Goal: Check status: Check status

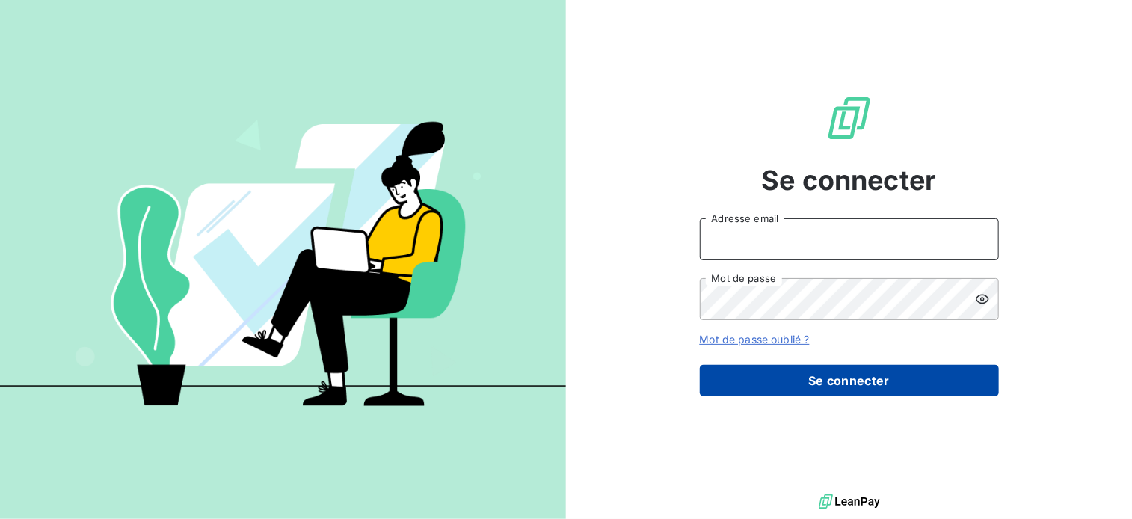
type input "[EMAIL_ADDRESS][DOMAIN_NAME]"
click at [808, 373] on button "Se connecter" at bounding box center [849, 380] width 299 height 31
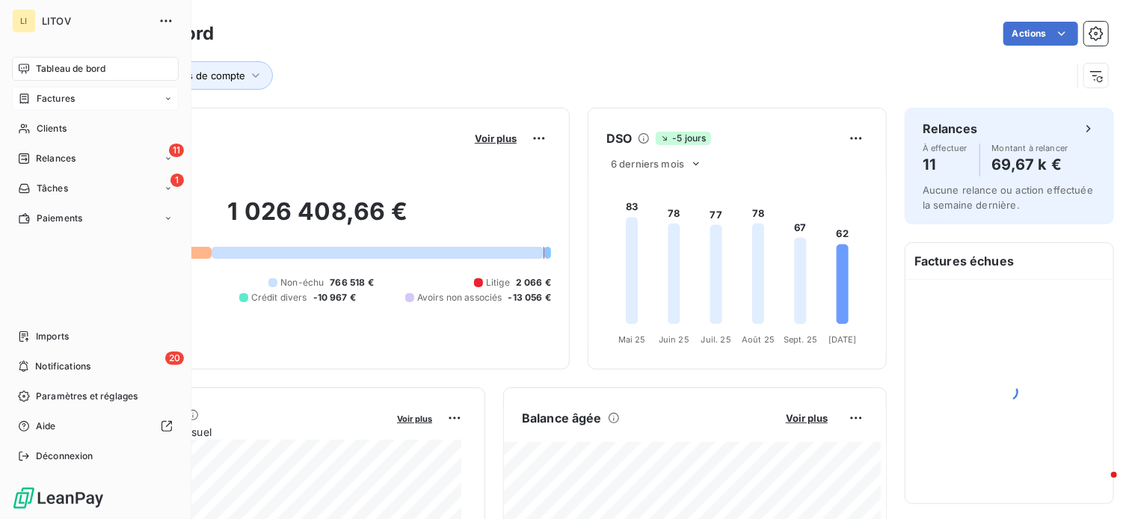
click at [42, 99] on span "Factures" at bounding box center [56, 98] width 38 height 13
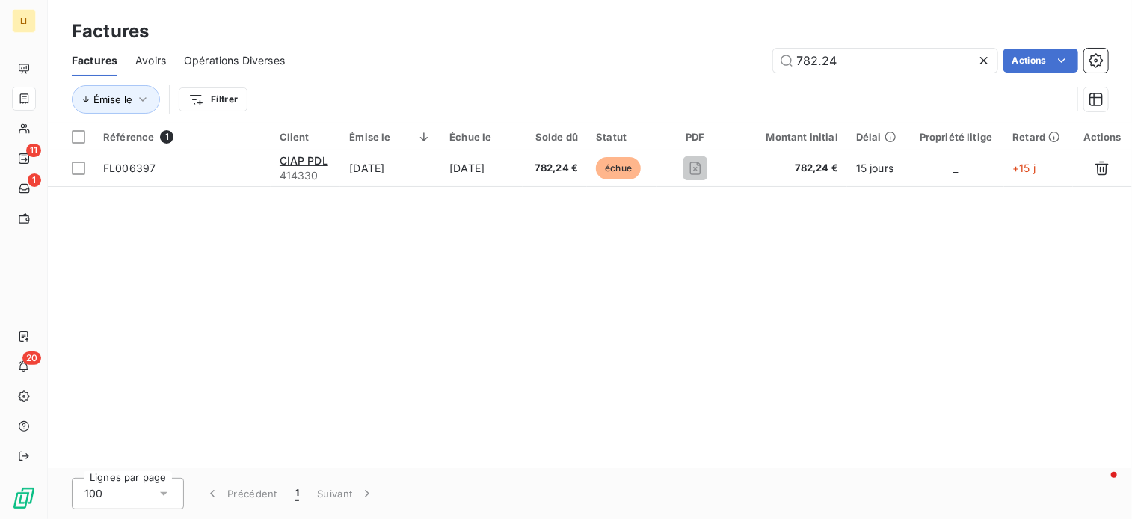
drag, startPoint x: 867, startPoint y: 52, endPoint x: 693, endPoint y: 70, distance: 174.3
click at [693, 70] on div "782.24 Actions" at bounding box center [705, 61] width 805 height 24
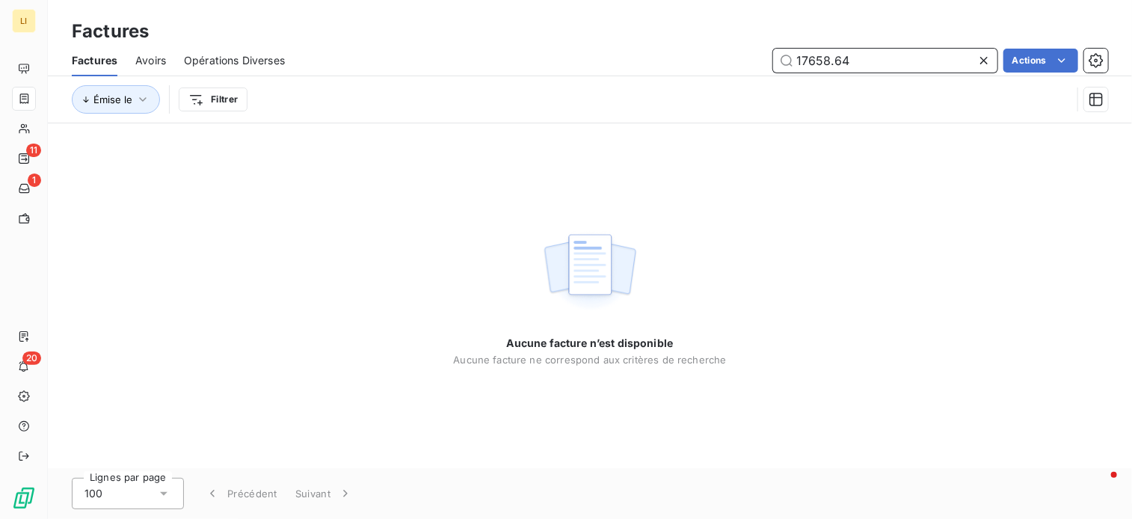
drag, startPoint x: 816, startPoint y: 61, endPoint x: 827, endPoint y: 61, distance: 11.2
click at [817, 61] on input "17658.64" at bounding box center [885, 61] width 224 height 24
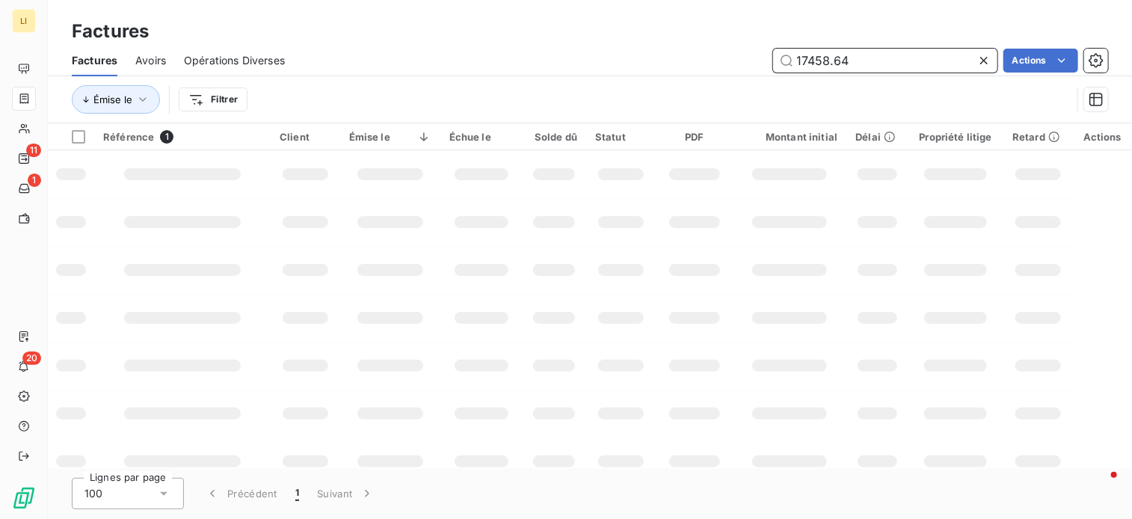
drag, startPoint x: 885, startPoint y: 49, endPoint x: 651, endPoint y: 82, distance: 236.4
click at [651, 79] on div "Factures Avoirs Opérations Diverses 17458.64 Actions Émise le Filtrer" at bounding box center [590, 84] width 1084 height 78
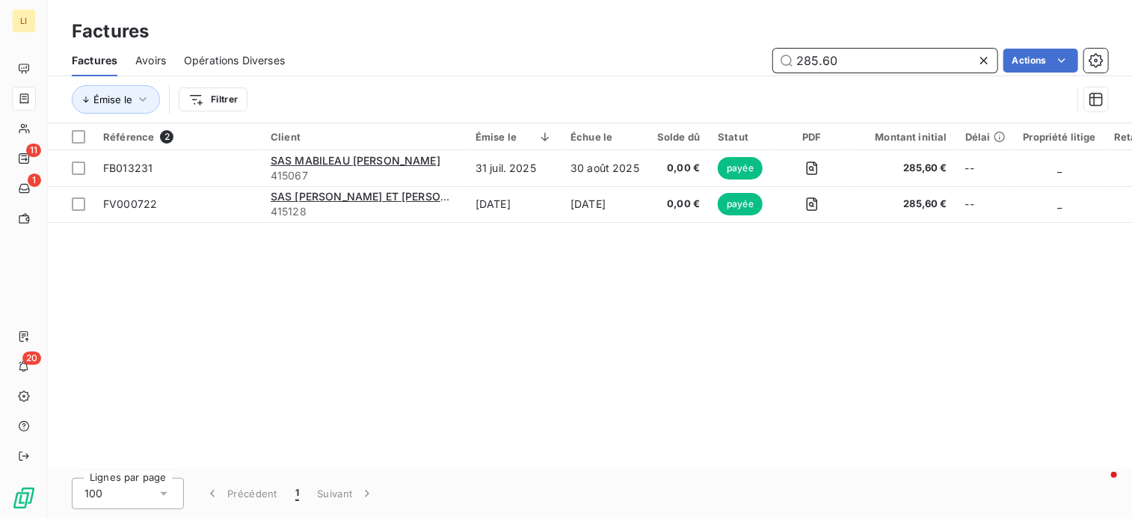
type input "285.60"
